Goal: Transaction & Acquisition: Purchase product/service

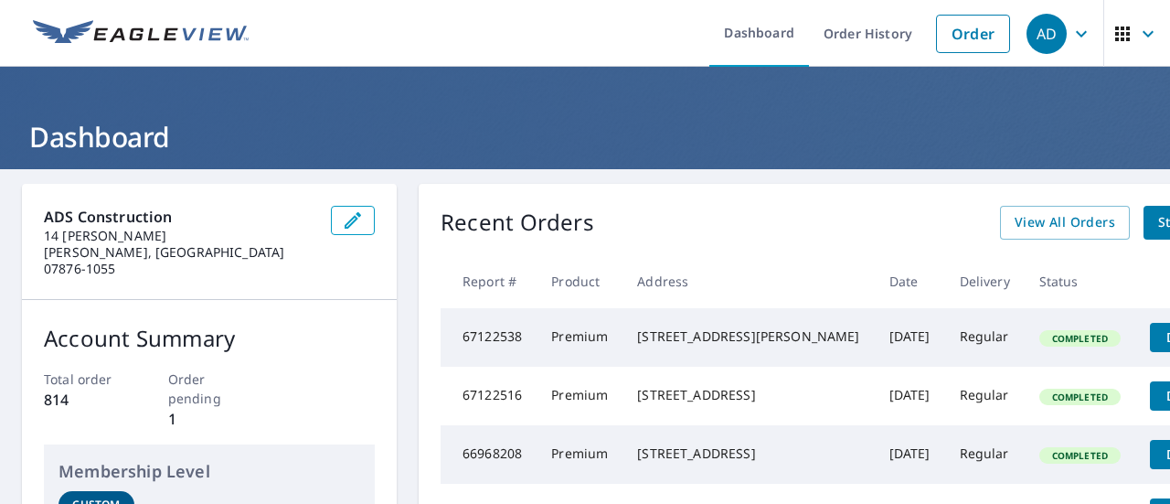
click at [472, 58] on ul "Dashboard Order History Order" at bounding box center [640, 33] width 760 height 67
click at [955, 38] on link "Order" at bounding box center [973, 34] width 74 height 38
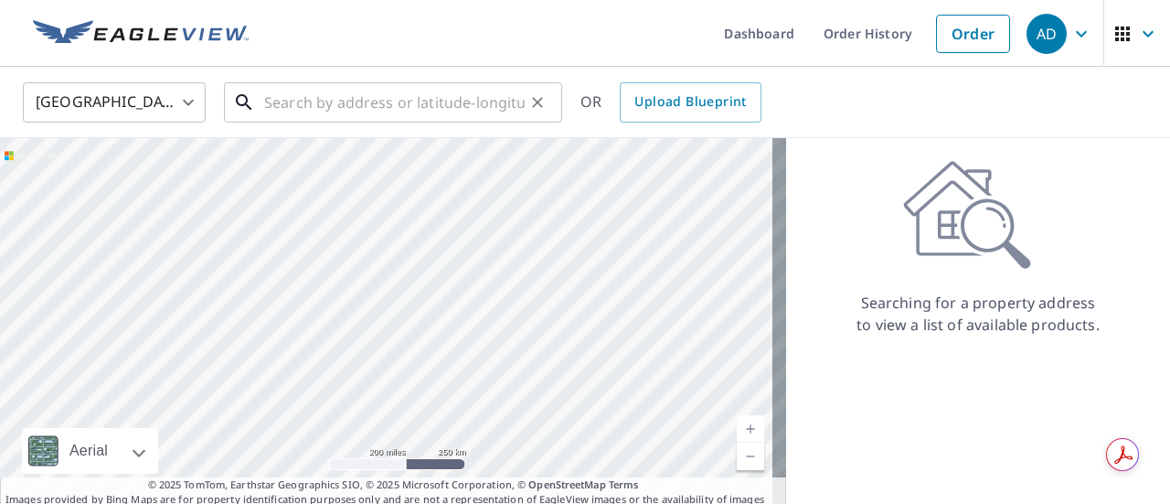
click at [294, 105] on input "text" at bounding box center [394, 102] width 261 height 51
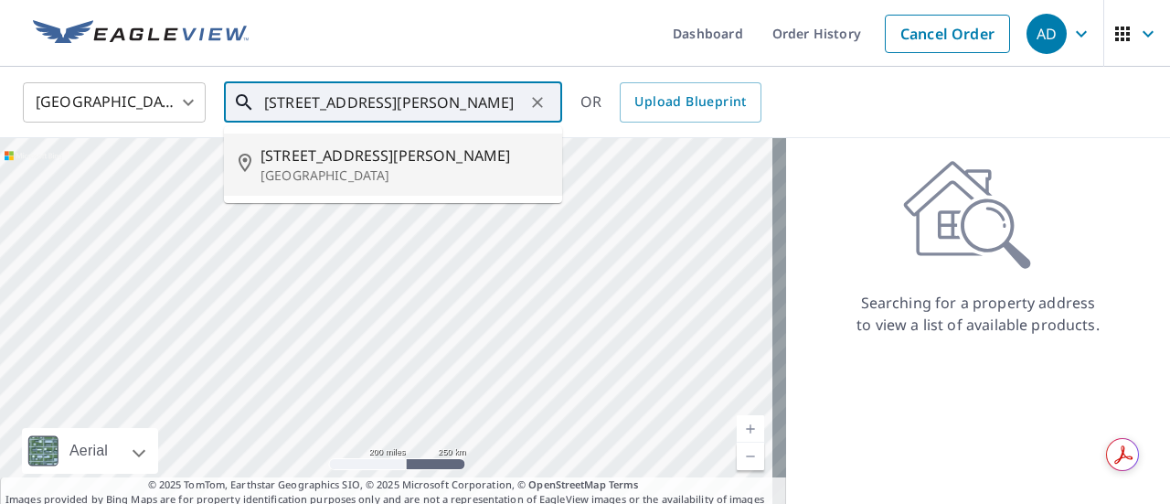
click at [349, 171] on p "[GEOGRAPHIC_DATA]" at bounding box center [404, 175] width 287 height 18
type input "[STREET_ADDRESS][PERSON_NAME]"
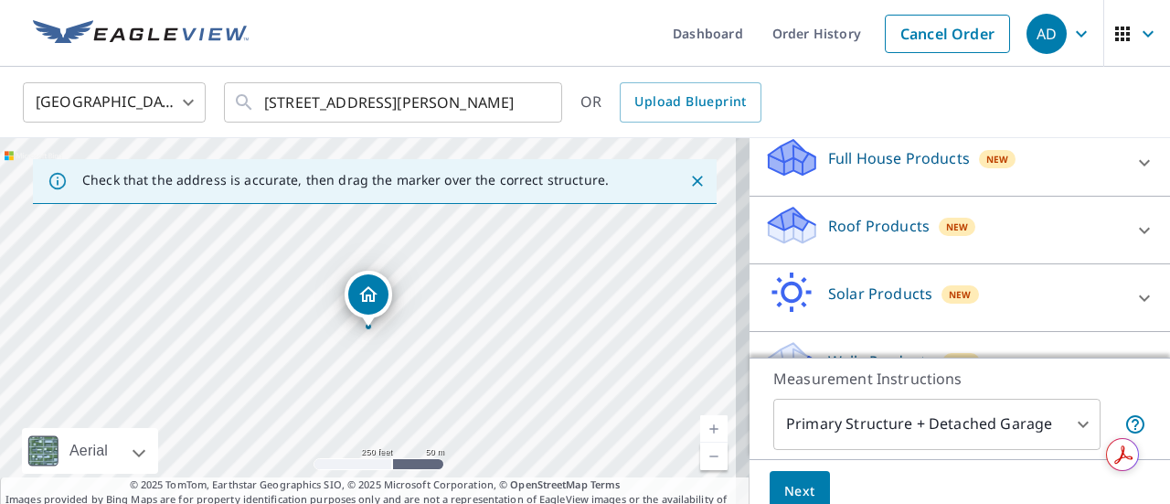
scroll to position [187, 0]
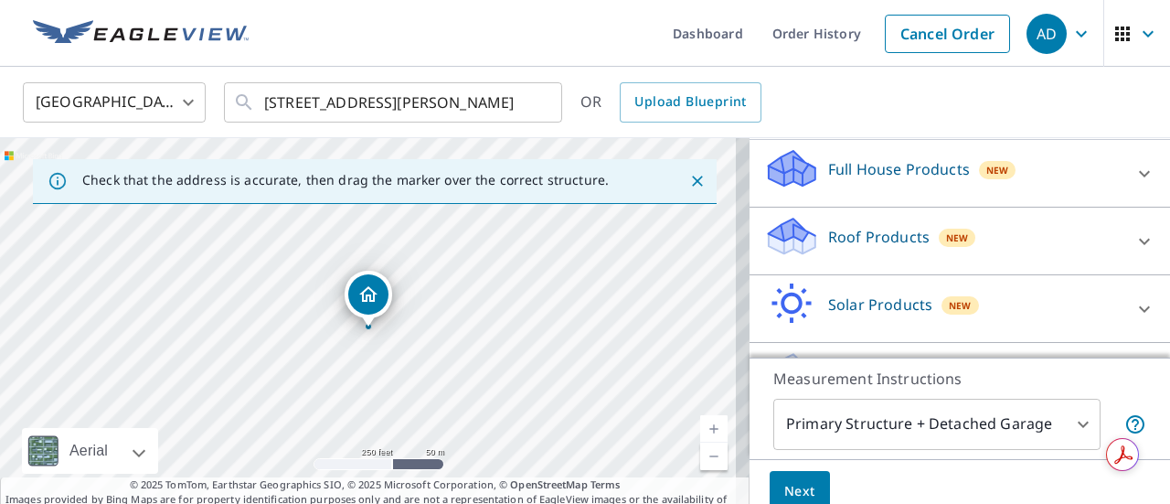
click at [867, 176] on p "Full House Products" at bounding box center [899, 169] width 142 height 22
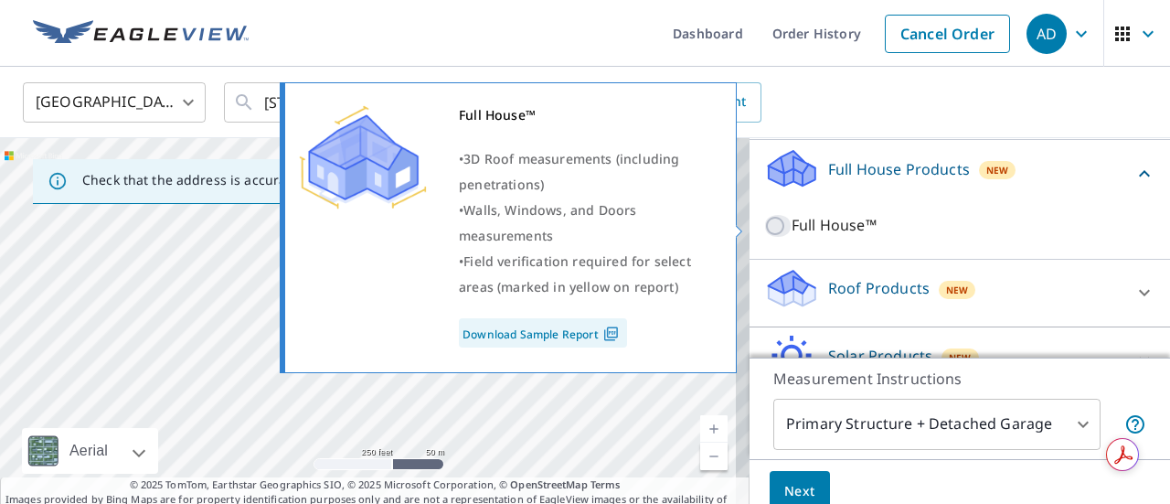
click at [764, 228] on input "Full House™" at bounding box center [777, 226] width 27 height 22
checkbox input "true"
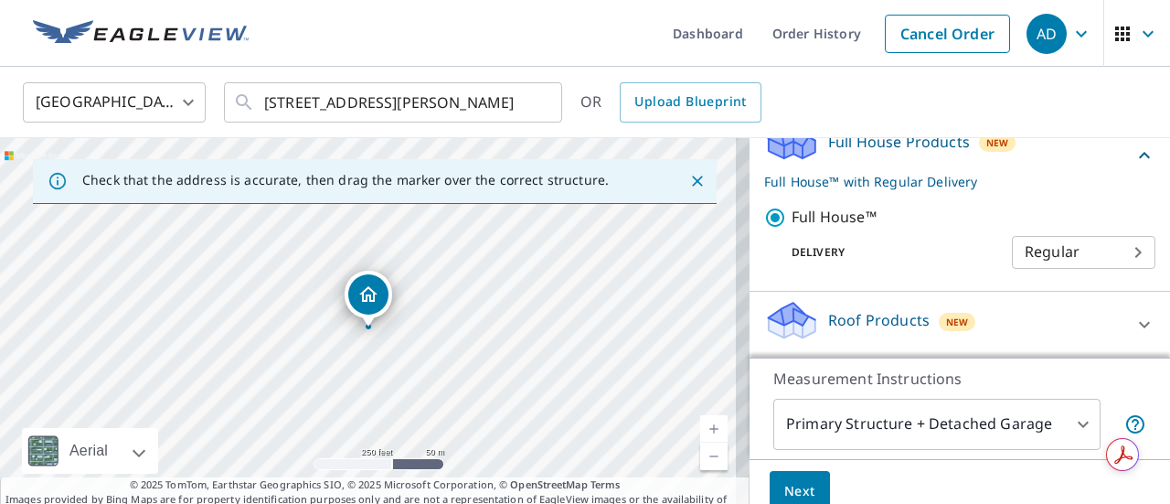
scroll to position [217, 0]
click at [788, 486] on span "Next" at bounding box center [800, 491] width 31 height 23
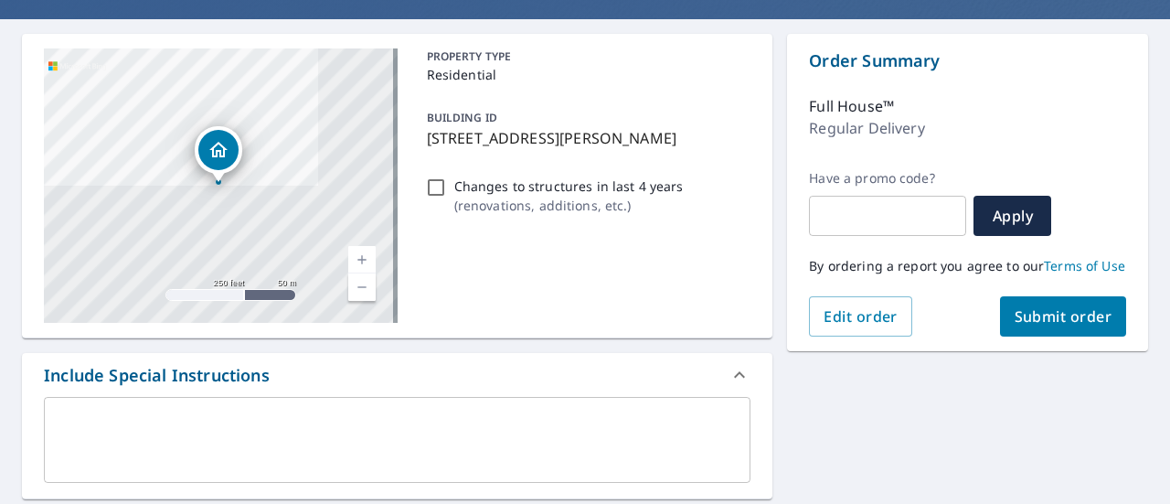
scroll to position [151, 0]
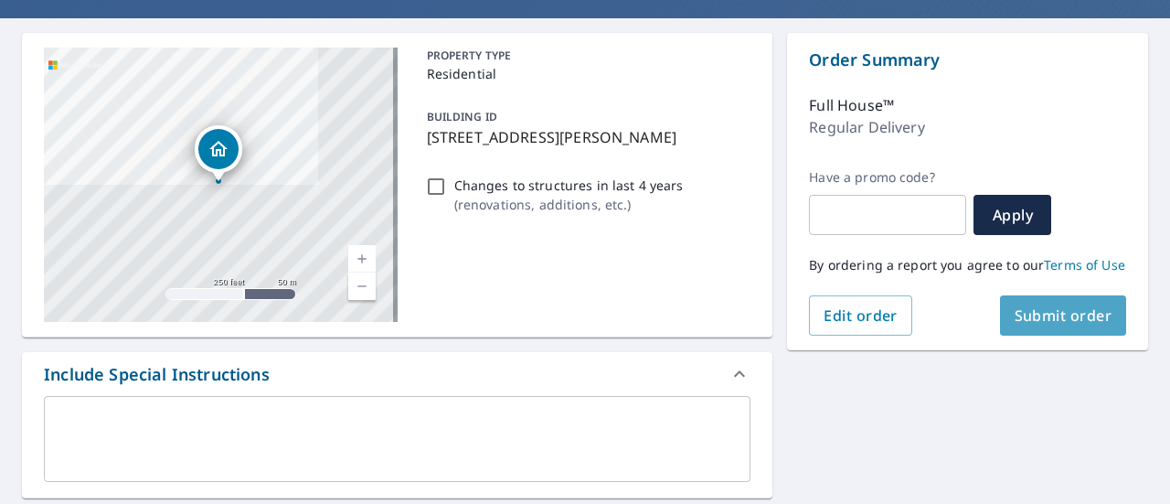
click at [1052, 326] on span "Submit order" at bounding box center [1064, 315] width 98 height 20
checkbox input "true"
